Goal: Task Accomplishment & Management: Use online tool/utility

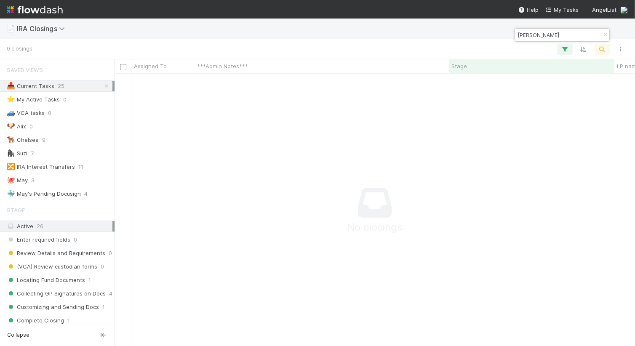
scroll to position [272, 520]
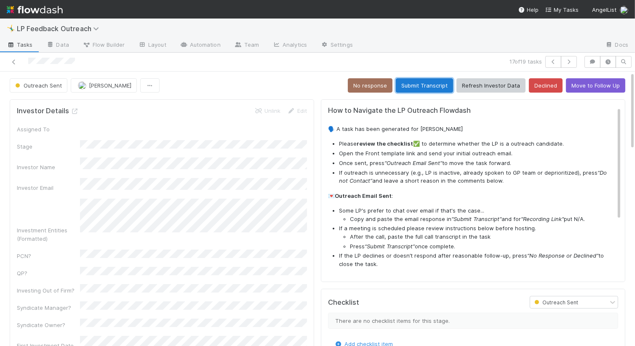
click at [413, 83] on button "Submit Transcript" at bounding box center [424, 85] width 57 height 14
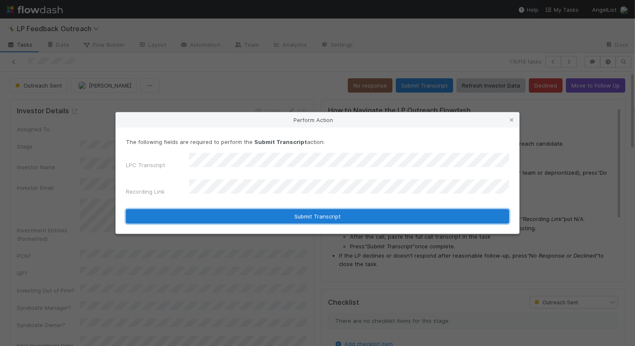
click at [293, 210] on button "Submit Transcript" at bounding box center [317, 216] width 383 height 14
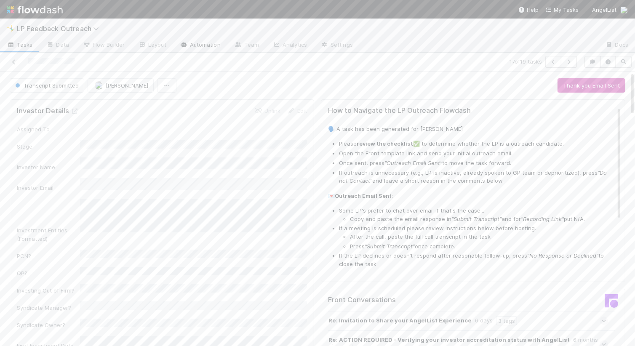
click at [188, 43] on link "Automation" at bounding box center [200, 45] width 54 height 13
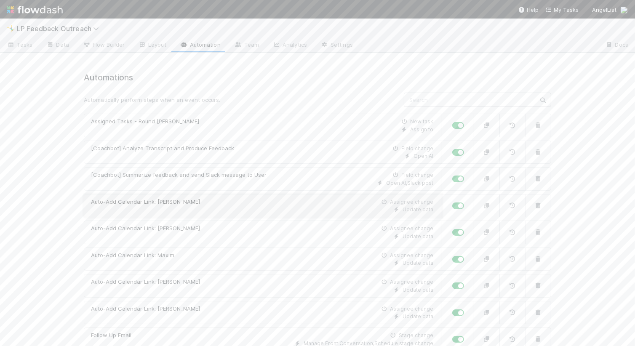
click at [233, 212] on div "Update data" at bounding box center [262, 210] width 342 height 8
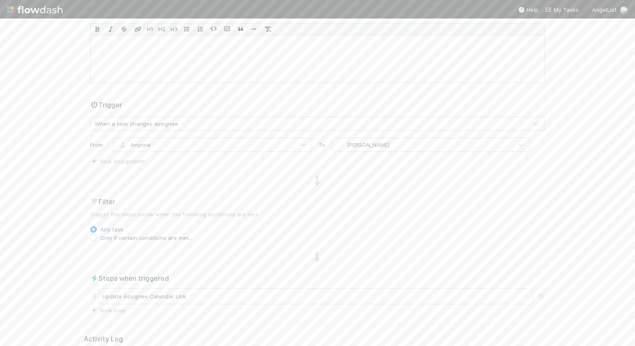
scroll to position [137, 0]
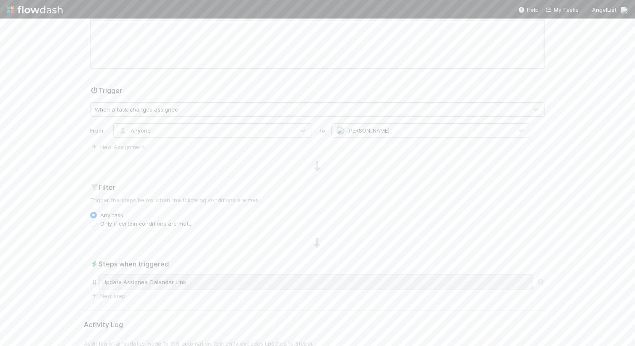
click at [279, 283] on div "Update Assignee Calendar Link" at bounding box center [316, 282] width 434 height 16
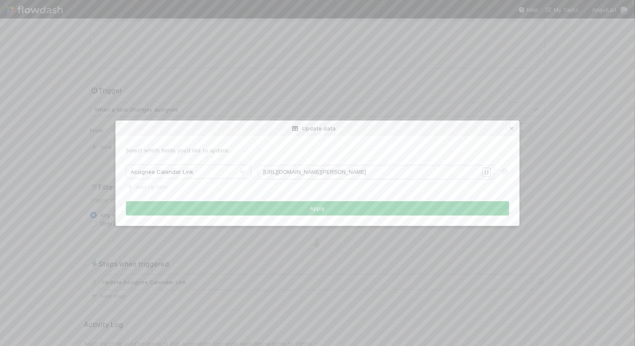
click at [331, 170] on span "https://cal.frontapp.com/angellist/allen/6d4a2f9b" at bounding box center [314, 172] width 103 height 6
type textarea "https://cal.frontapp.com/angellist/allen/6d4a2f9b"
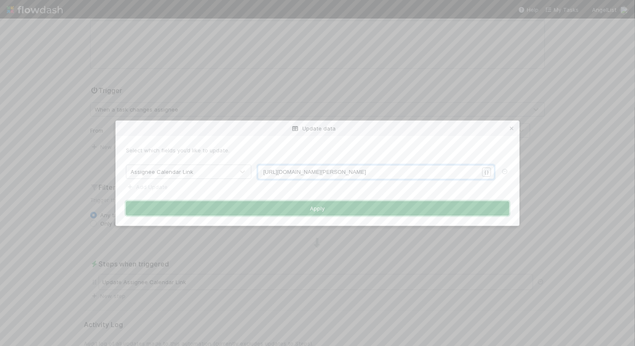
click at [338, 208] on button "Apply" at bounding box center [317, 208] width 383 height 14
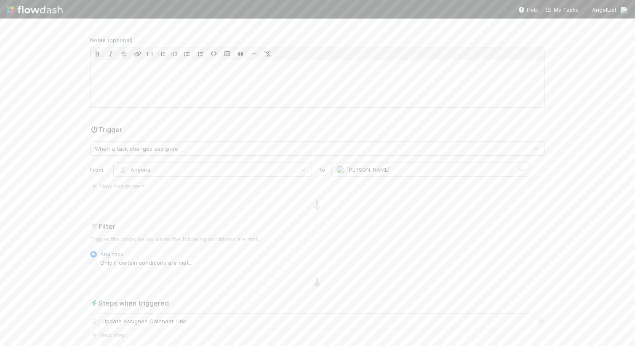
scroll to position [0, 0]
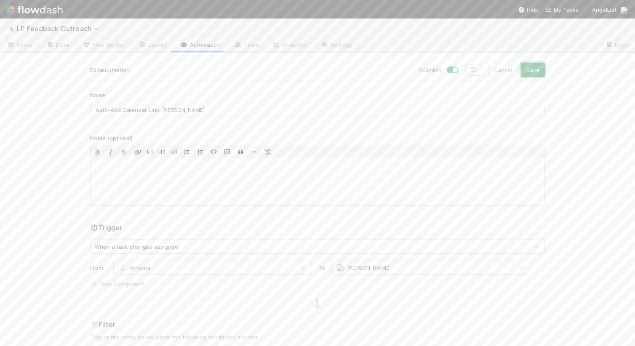
click at [535, 74] on button "Save" at bounding box center [533, 70] width 24 height 14
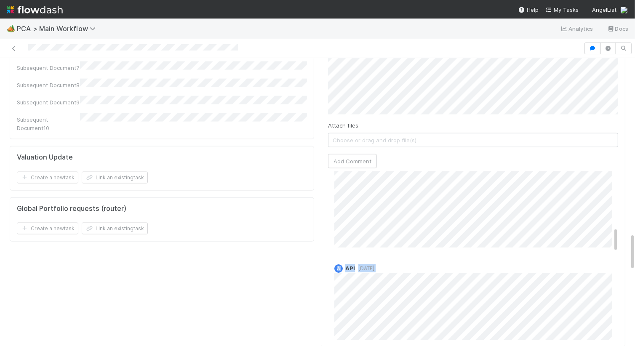
scroll to position [934, 0]
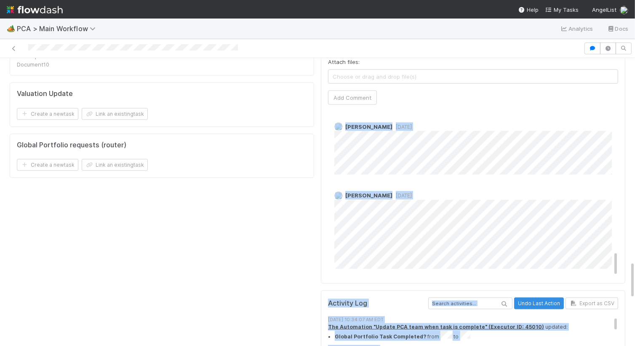
scroll to position [1261, 0]
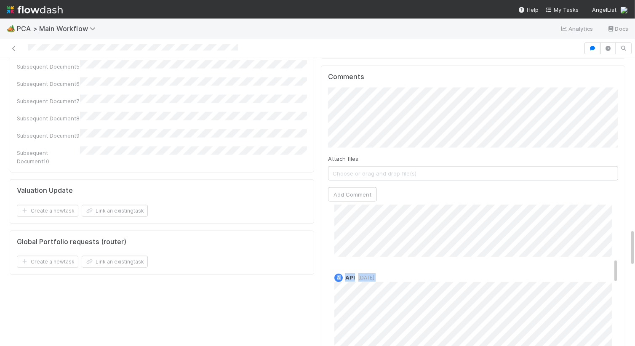
scroll to position [0, 0]
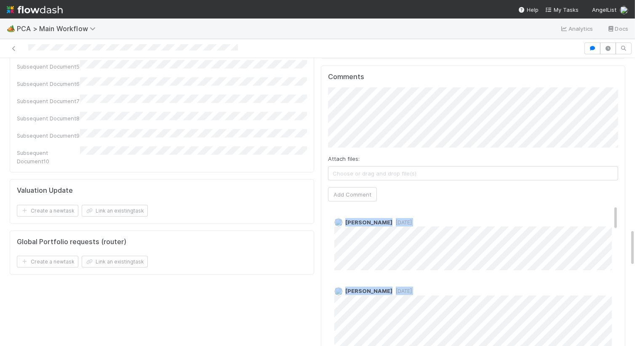
click at [398, 147] on div "Comments Attach files: Choose or drag and drop file(s) Add Comment Jacob Luna 2…" at bounding box center [473, 223] width 290 height 301
